Goal: Information Seeking & Learning: Learn about a topic

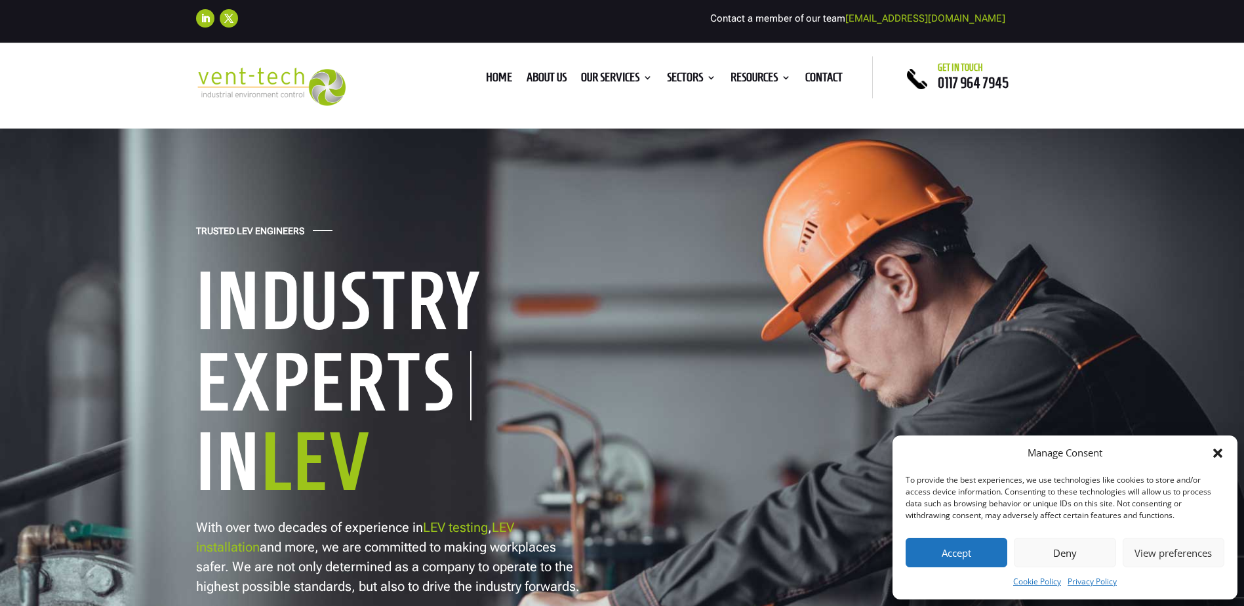
click at [1219, 448] on icon "Close dialog" at bounding box center [1217, 453] width 13 height 13
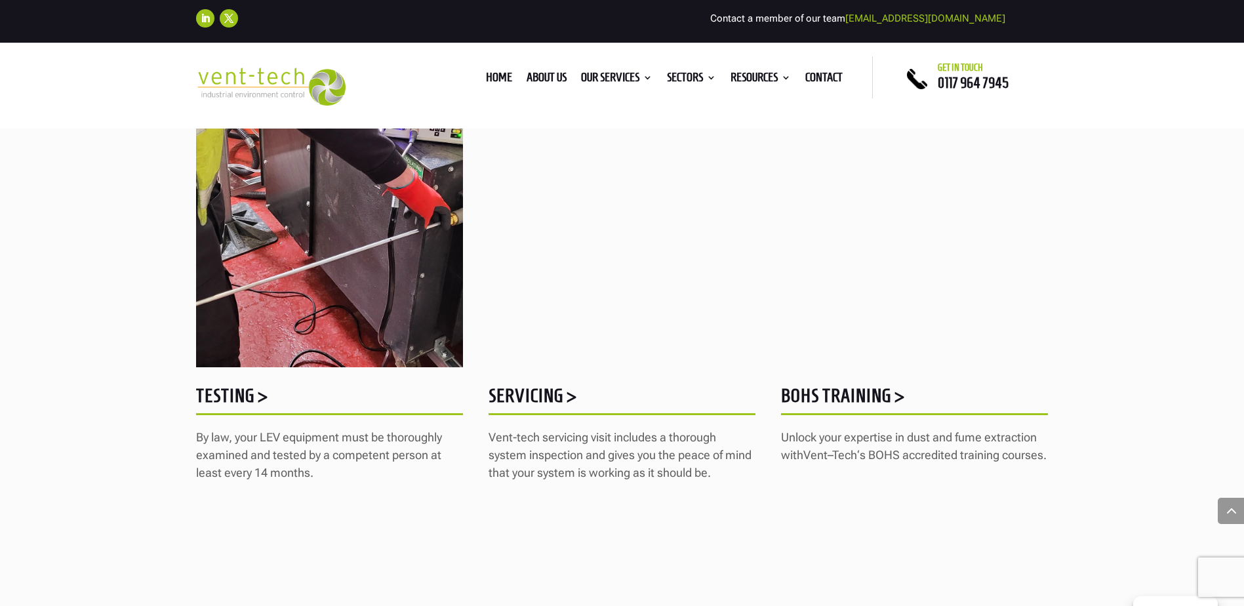
scroll to position [1705, 0]
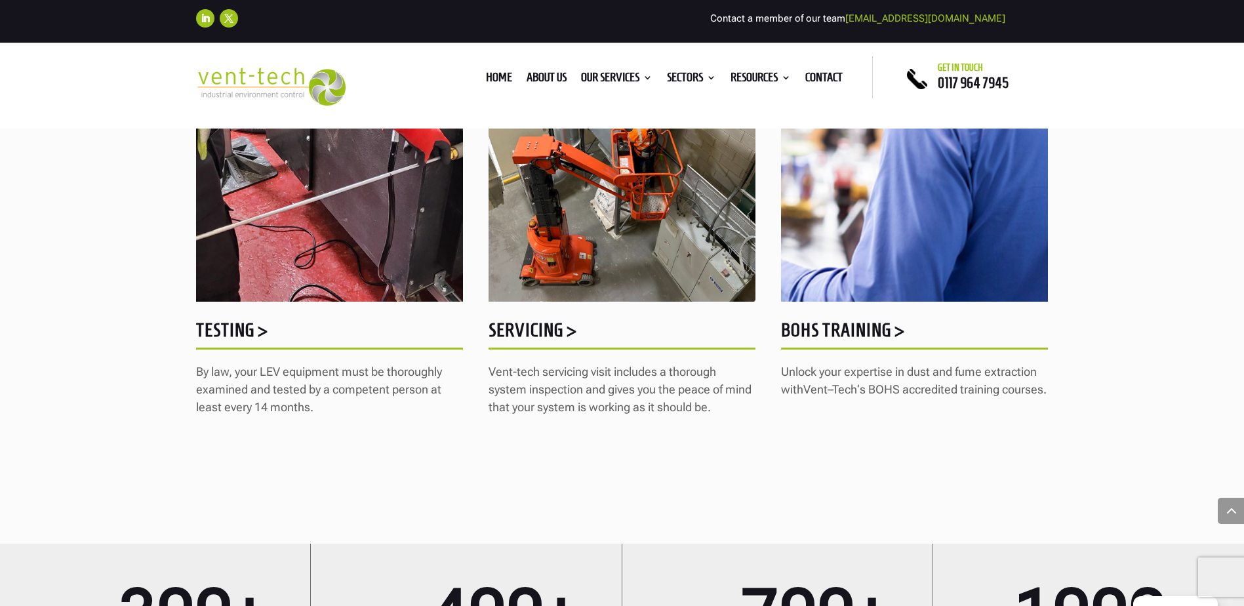
click at [230, 330] on h5 "Testing >" at bounding box center [329, 334] width 267 height 26
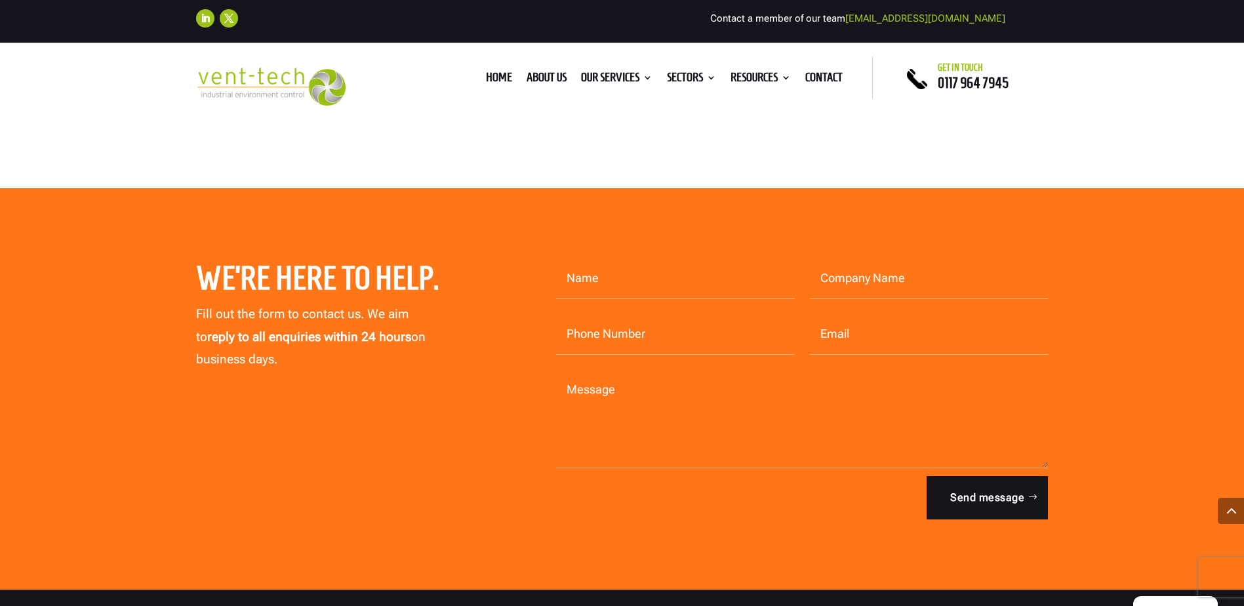
scroll to position [6360, 0]
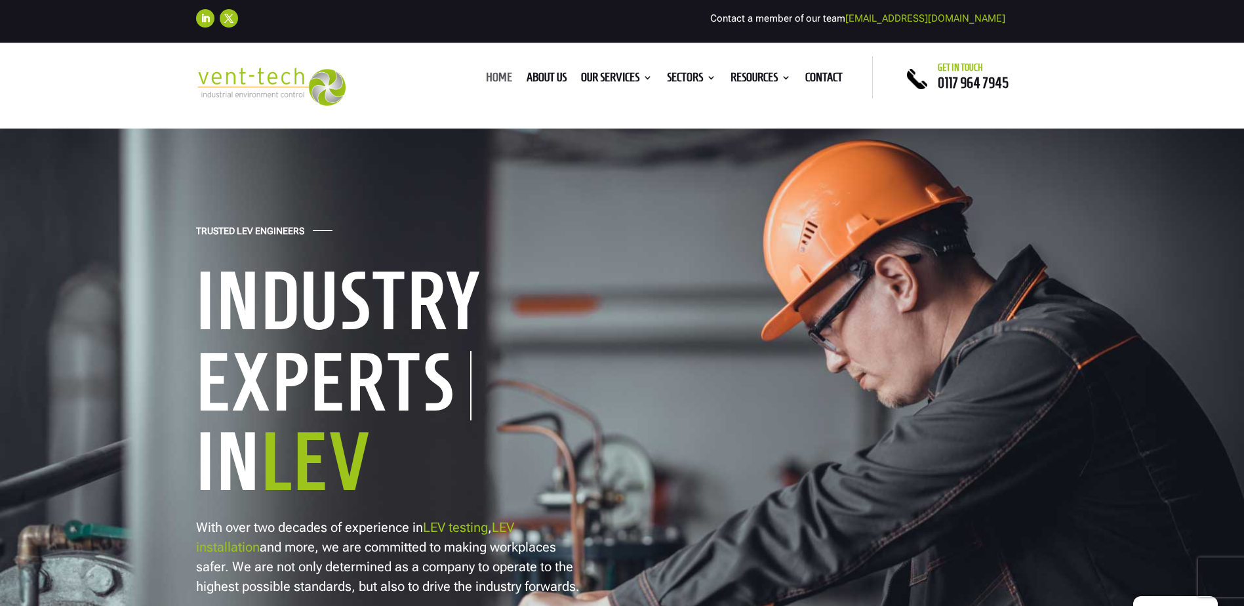
click at [490, 73] on link "Home" at bounding box center [499, 80] width 26 height 14
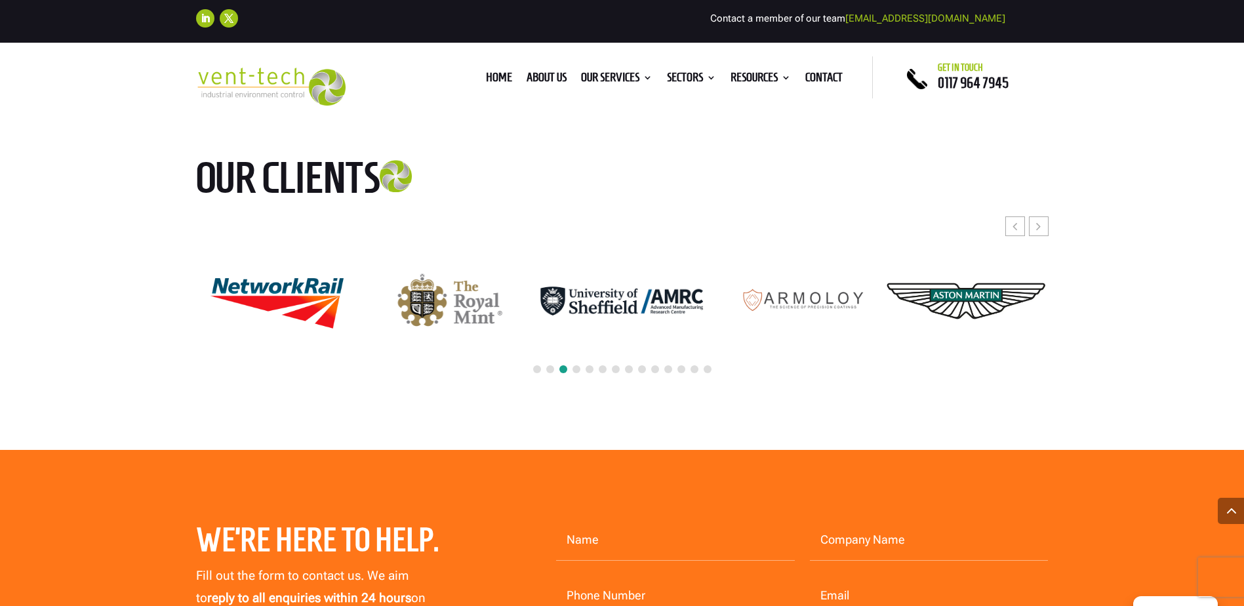
scroll to position [2492, 0]
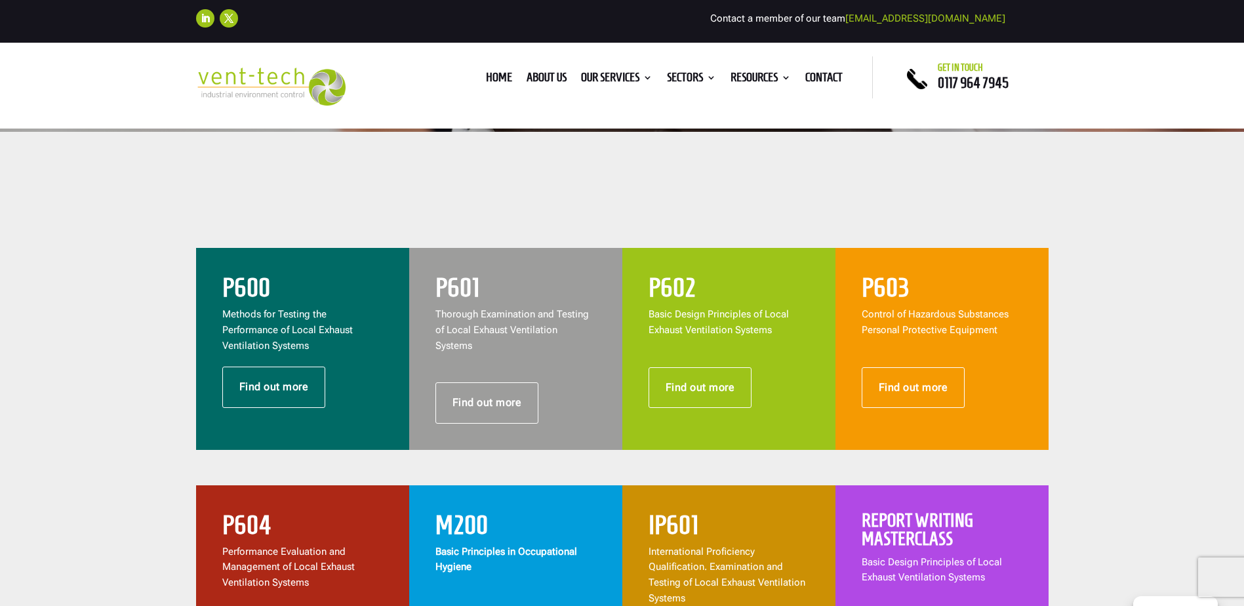
scroll to position [459, 0]
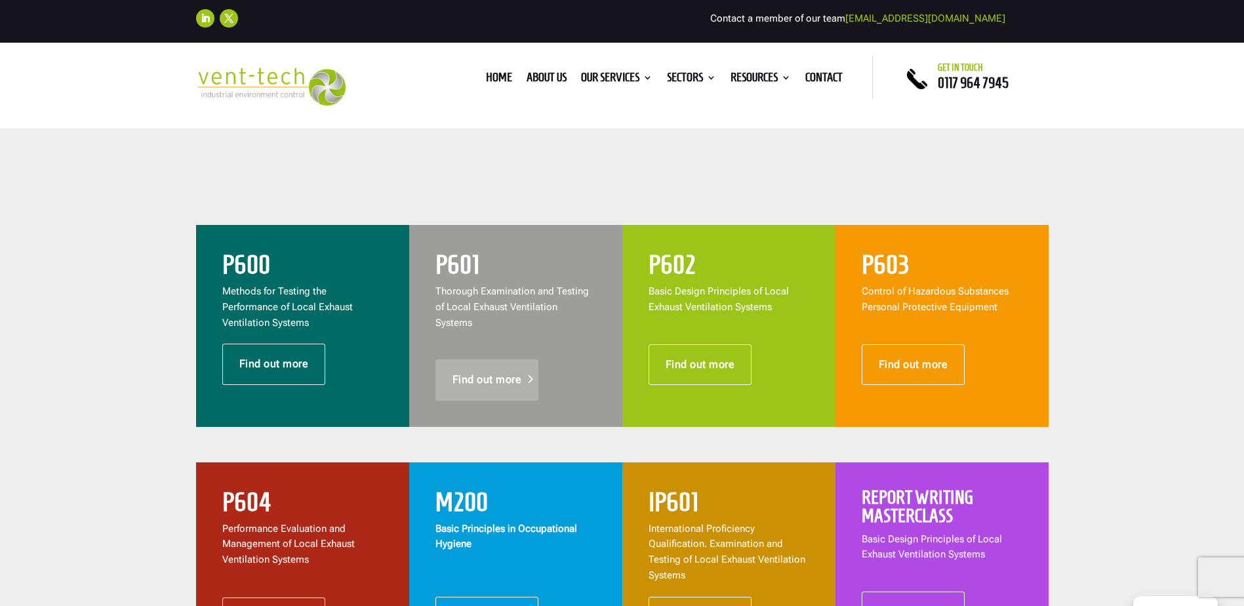
click at [485, 359] on link "Find out more" at bounding box center [487, 379] width 104 height 41
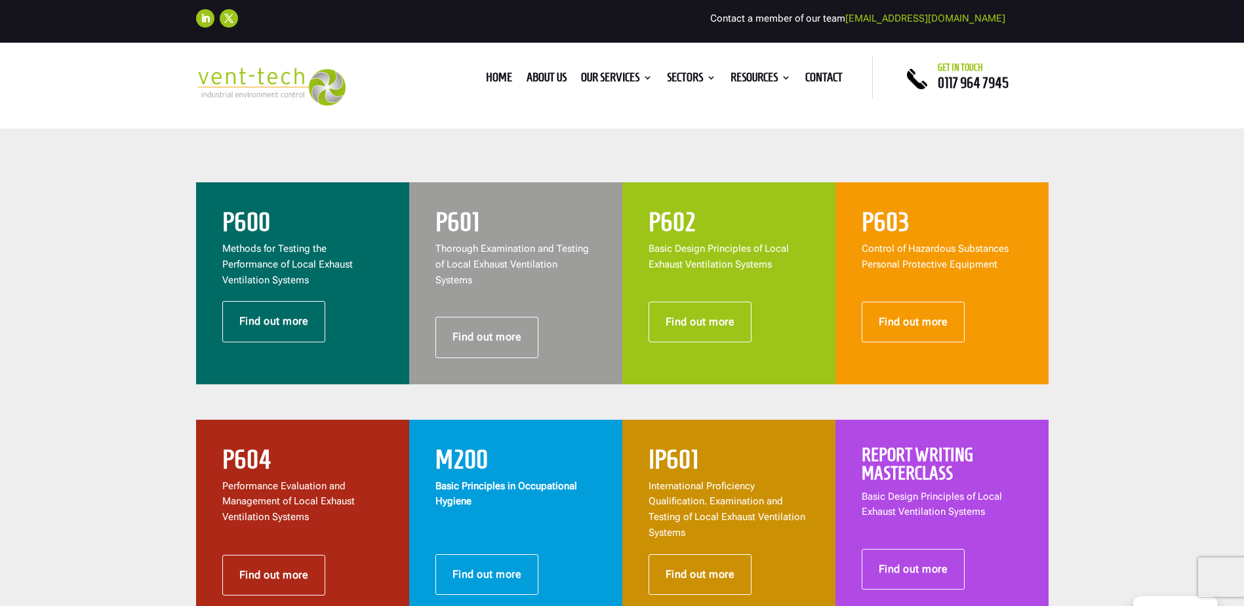
scroll to position [525, 0]
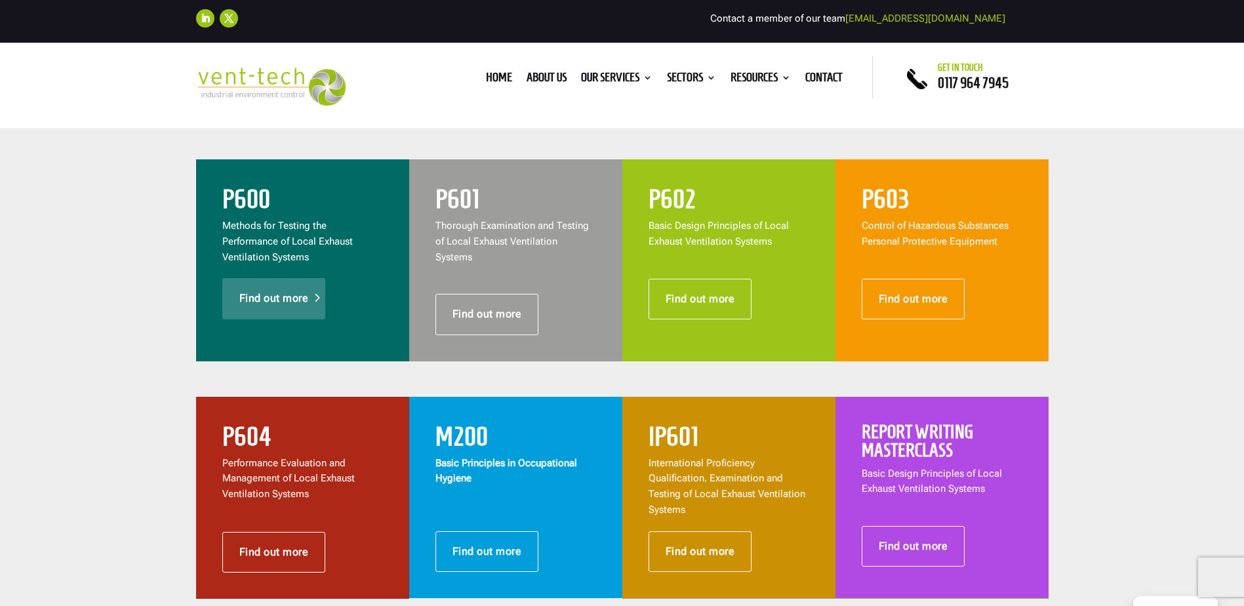
click at [287, 303] on link "Find out more" at bounding box center [274, 298] width 104 height 41
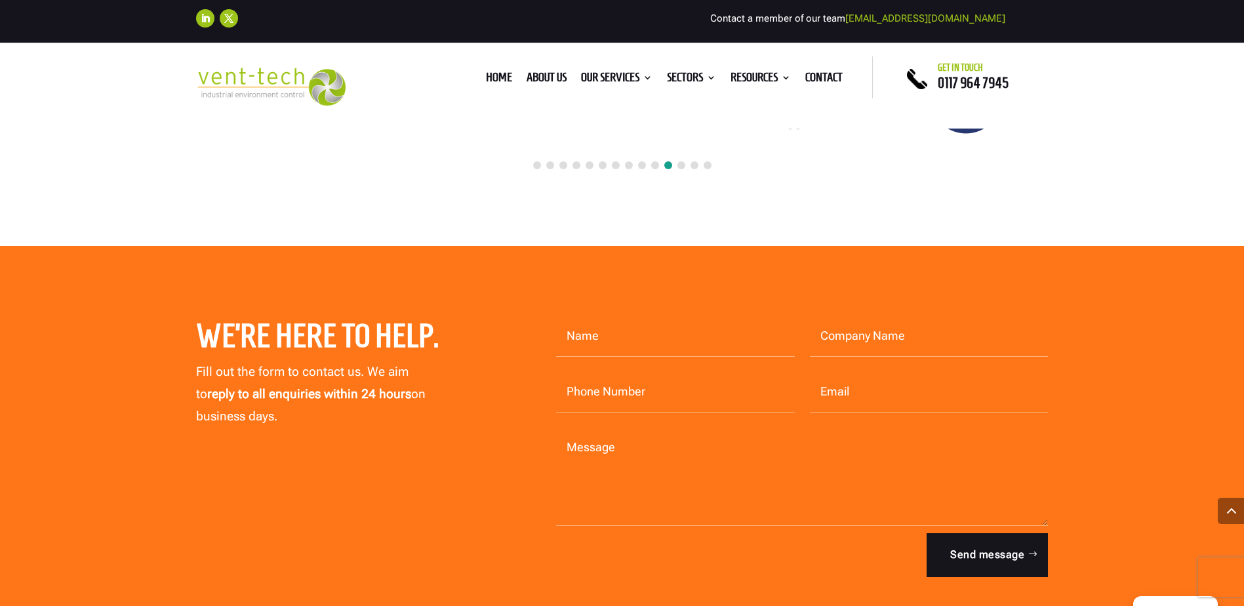
scroll to position [2557, 0]
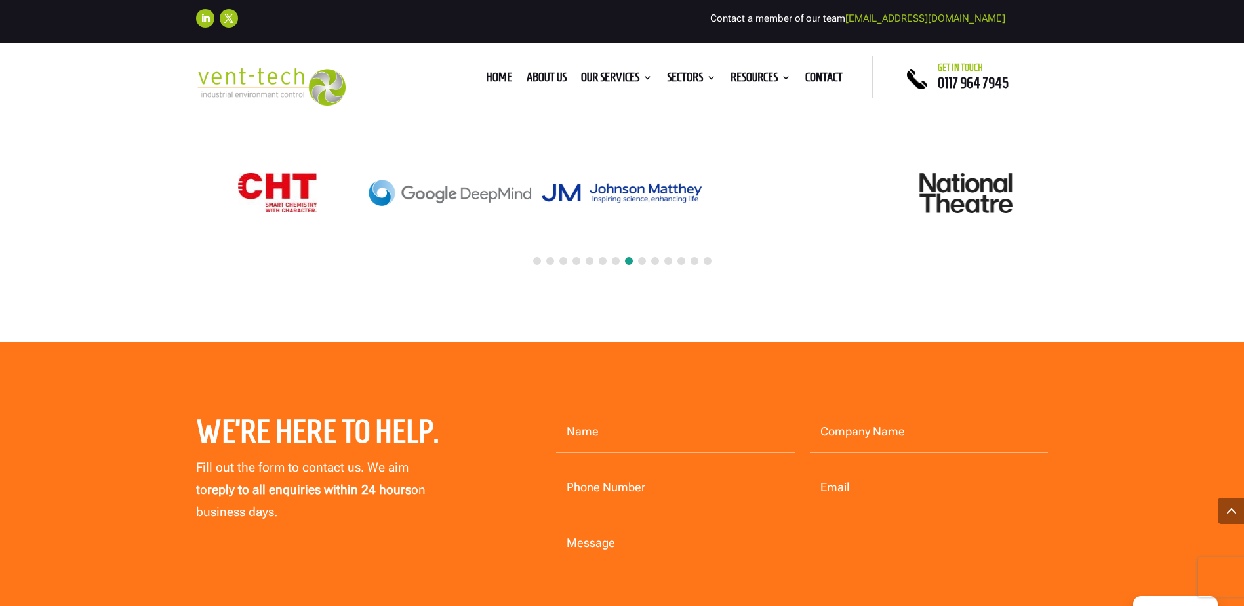
scroll to position [3803, 0]
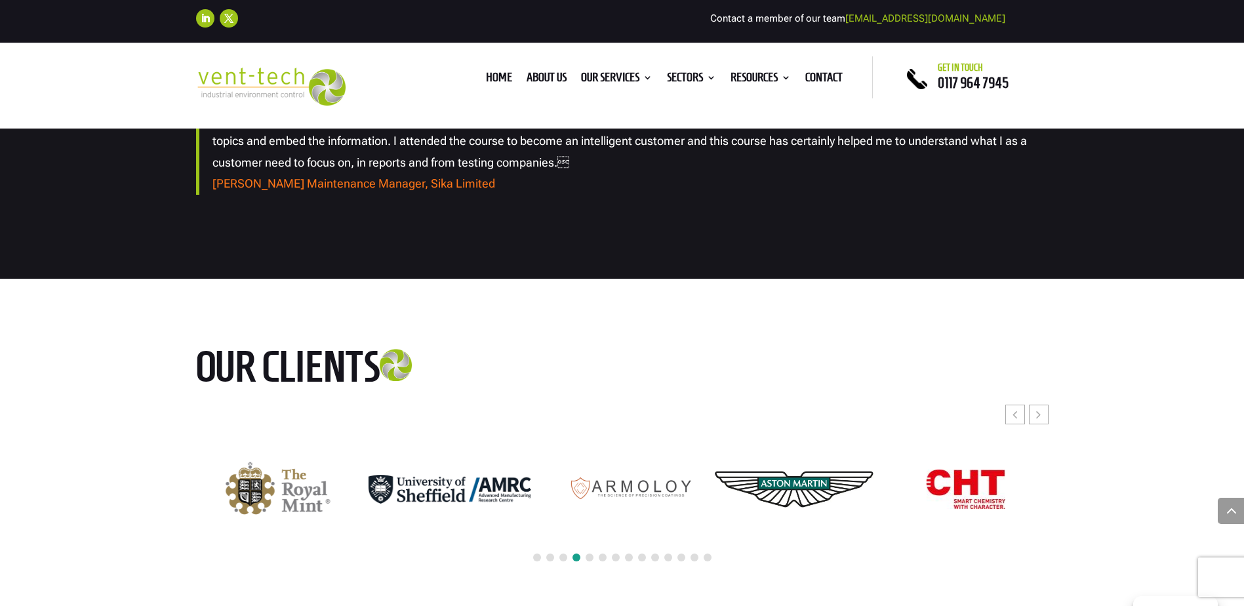
scroll to position [3344, 0]
